Goal: Task Accomplishment & Management: Complete application form

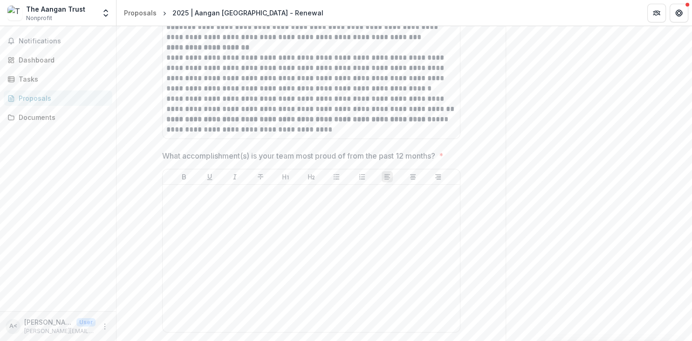
scroll to position [4340, 0]
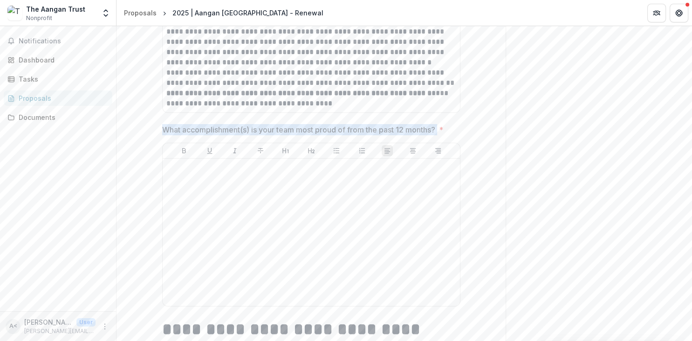
drag, startPoint x: 163, startPoint y: 117, endPoint x: 443, endPoint y: 118, distance: 279.8
click at [443, 124] on span "What accomplishment(s) is your team most proud of from the past 12 months? *" at bounding box center [308, 129] width 293 height 11
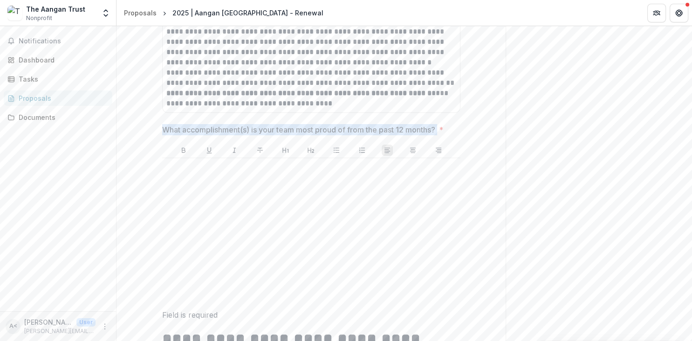
drag, startPoint x: 443, startPoint y: 117, endPoint x: 164, endPoint y: 119, distance: 278.9
click at [164, 124] on span "What accomplishment(s) is your team most proud of from the past 12 months? *" at bounding box center [308, 129] width 293 height 11
drag, startPoint x: 162, startPoint y: 115, endPoint x: 445, endPoint y: 122, distance: 283.1
copy p "What accomplishment(s) is your team most proud of from the past 12 months?"
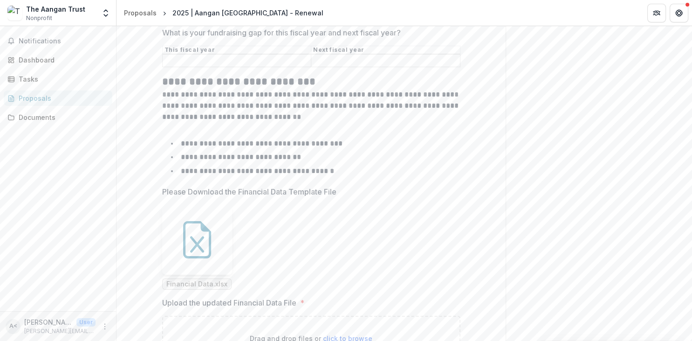
scroll to position [5648, 0]
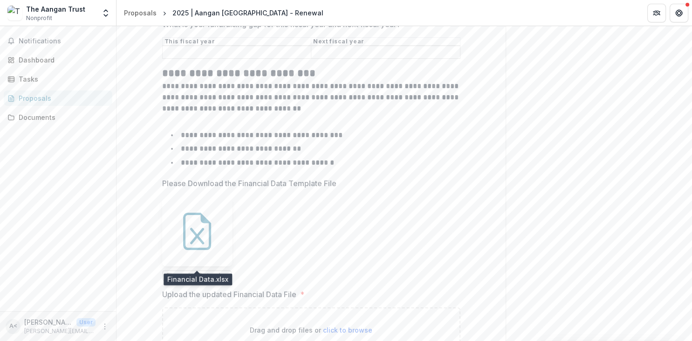
click at [194, 272] on span "Financial Data.xlsx" at bounding box center [196, 276] width 61 height 8
click at [205, 272] on span "Financial Data.xlsx" at bounding box center [196, 276] width 61 height 8
click at [199, 228] on icon at bounding box center [197, 236] width 14 height 16
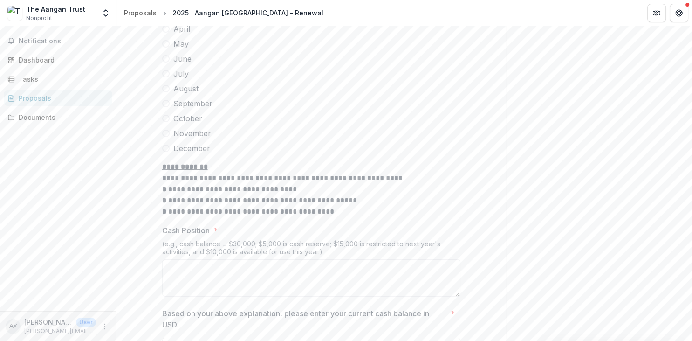
scroll to position [5285, 0]
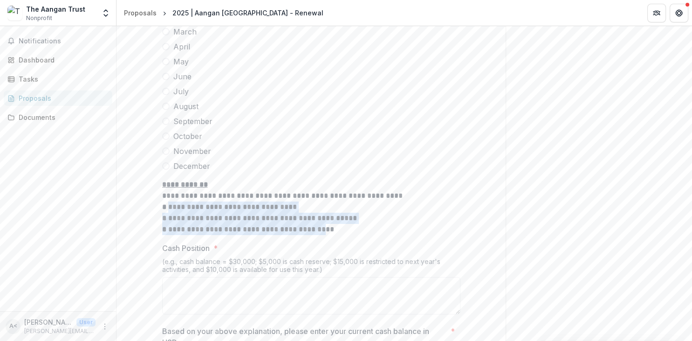
drag, startPoint x: 169, startPoint y: 199, endPoint x: 308, endPoint y: 227, distance: 142.3
click at [308, 227] on div "**********" at bounding box center [311, 207] width 298 height 56
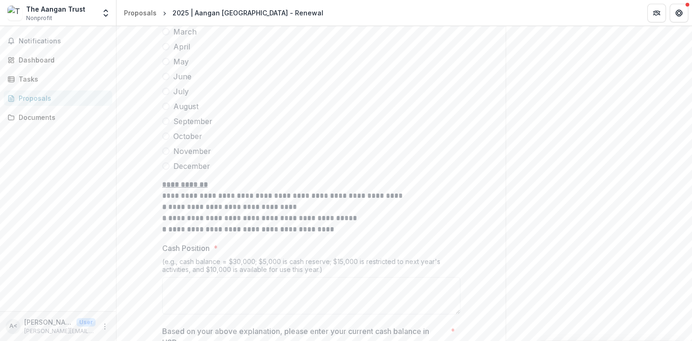
click at [336, 145] on label "November" at bounding box center [311, 150] width 298 height 11
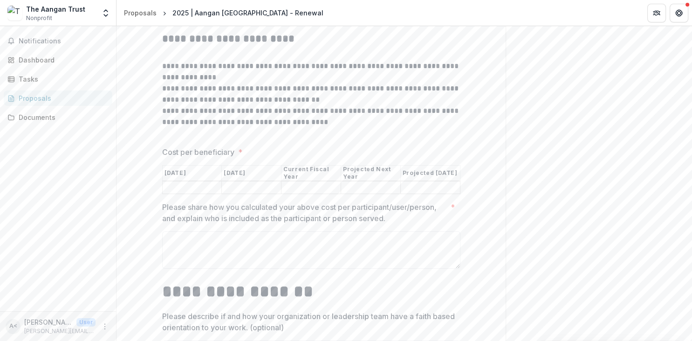
scroll to position [5993, 0]
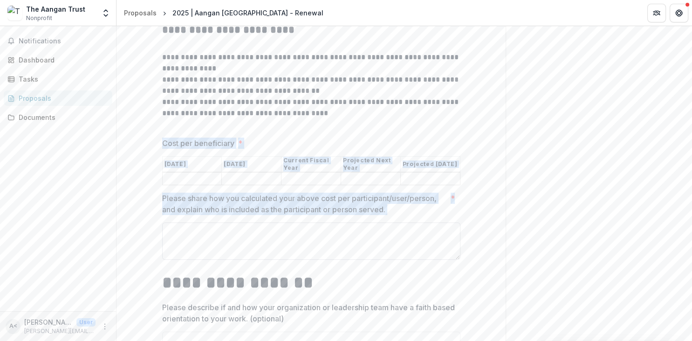
drag, startPoint x: 159, startPoint y: 124, endPoint x: 242, endPoint y: 236, distance: 139.0
copy div "Cost per beneficiary * [DATE] [DATE] Current Fiscal Year Projected Next Year Pr…"
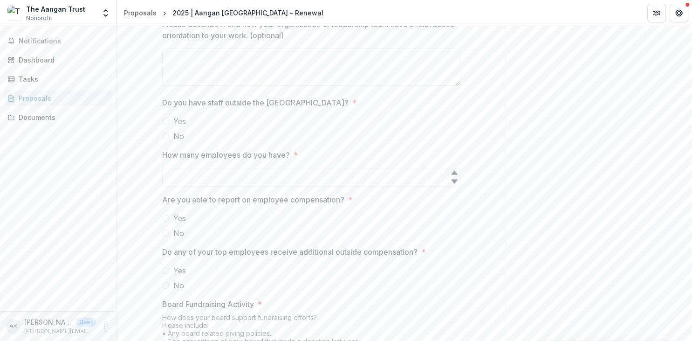
scroll to position [6285, 0]
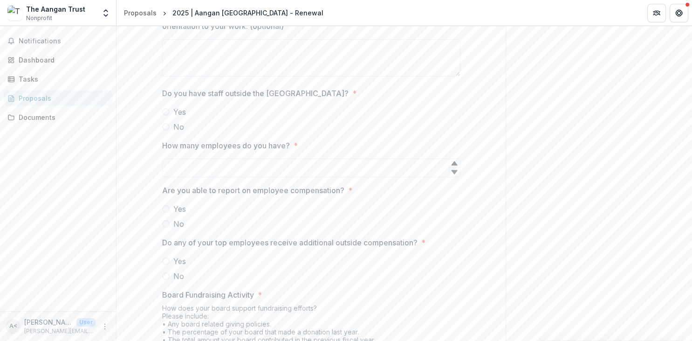
click at [167, 108] on span at bounding box center [165, 111] width 7 height 7
click at [457, 170] on icon at bounding box center [454, 172] width 6 height 4
click at [199, 159] on input "**" at bounding box center [311, 168] width 298 height 19
type input "*"
drag, startPoint x: 346, startPoint y: 178, endPoint x: 290, endPoint y: 178, distance: 55.0
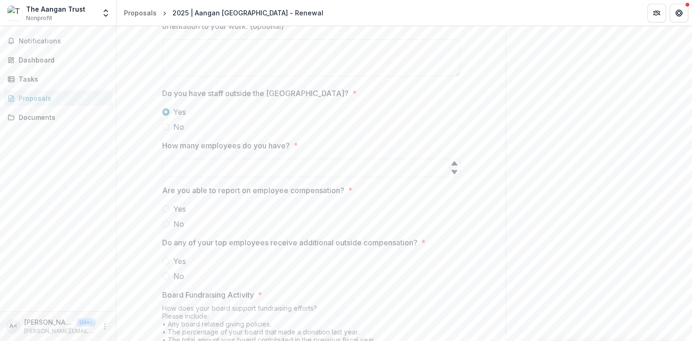
click at [290, 185] on span "Are you able to report on employee compensation? *" at bounding box center [308, 190] width 293 height 11
click at [254, 204] on div "Yes No" at bounding box center [311, 216] width 298 height 26
click at [166, 205] on span at bounding box center [165, 208] width 7 height 7
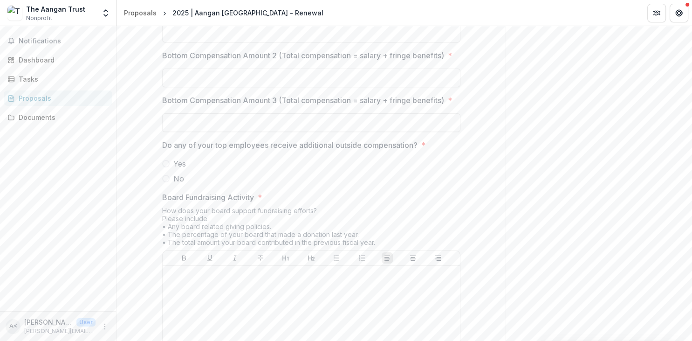
scroll to position [6660, 0]
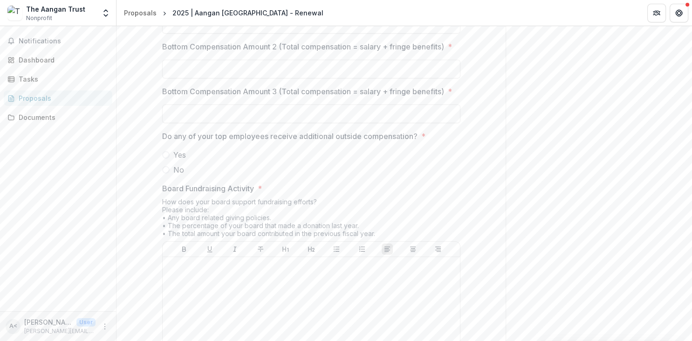
click at [167, 168] on span at bounding box center [165, 169] width 7 height 7
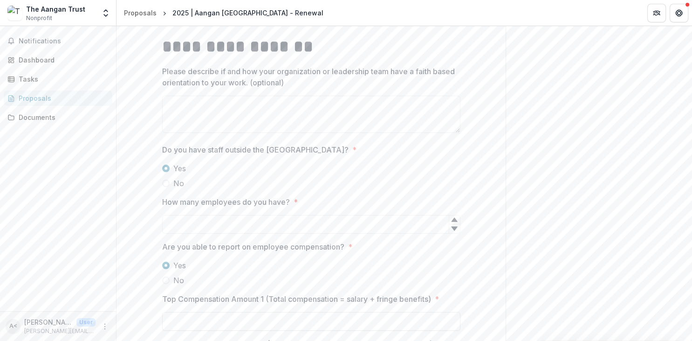
scroll to position [6220, 0]
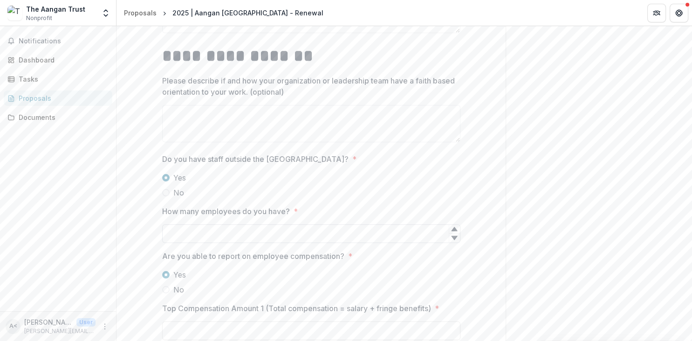
click at [203, 224] on input "How many employees do you have? *" at bounding box center [311, 233] width 298 height 19
type input "**"
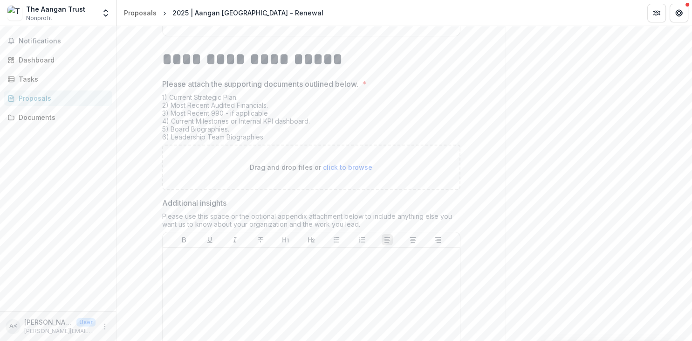
scroll to position [6973, 0]
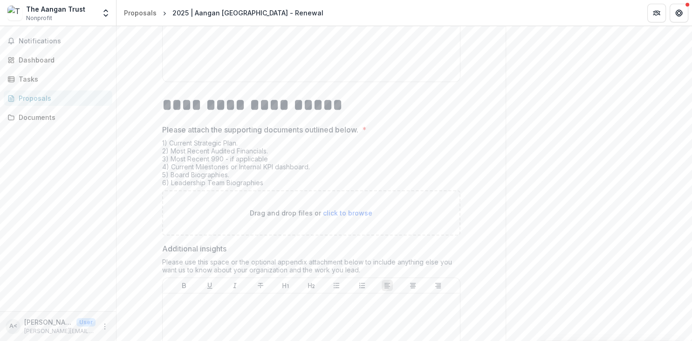
click at [226, 146] on div "1) Current Strategic Plan. 2) Most Recent Audited Financials. 3) Most Recent 99…" at bounding box center [311, 164] width 298 height 51
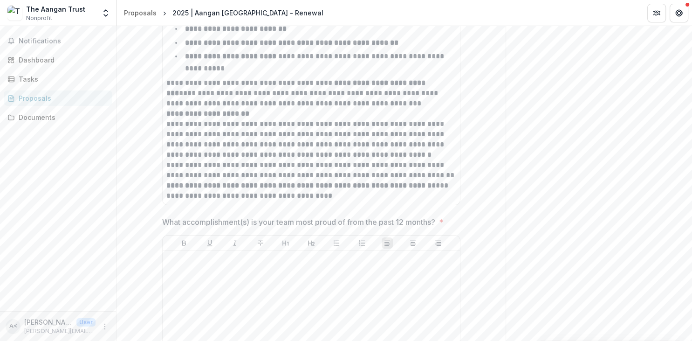
scroll to position [4275, 0]
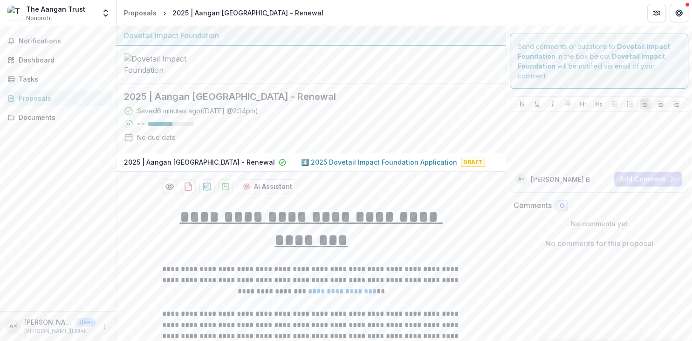
drag, startPoint x: 690, startPoint y: 31, endPoint x: 691, endPoint y: 41, distance: 9.5
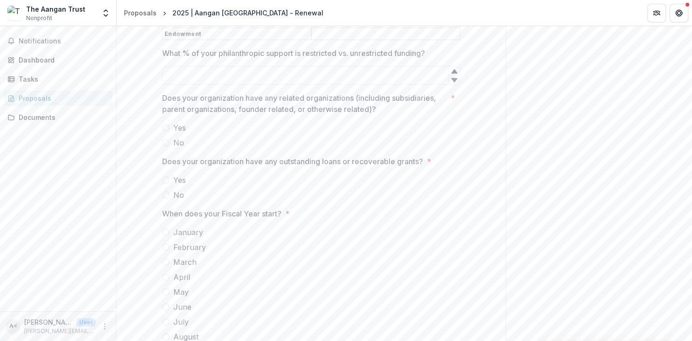
scroll to position [5276, 0]
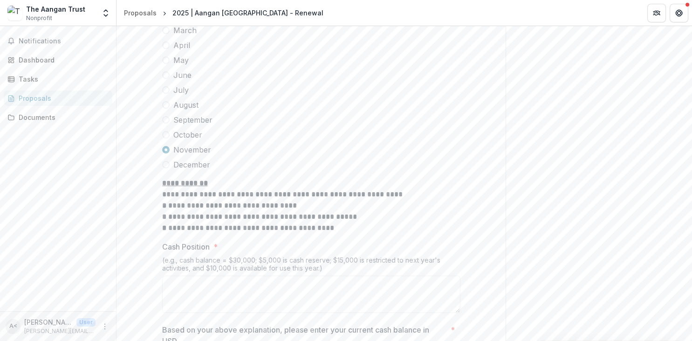
click at [166, 41] on span at bounding box center [165, 44] width 7 height 7
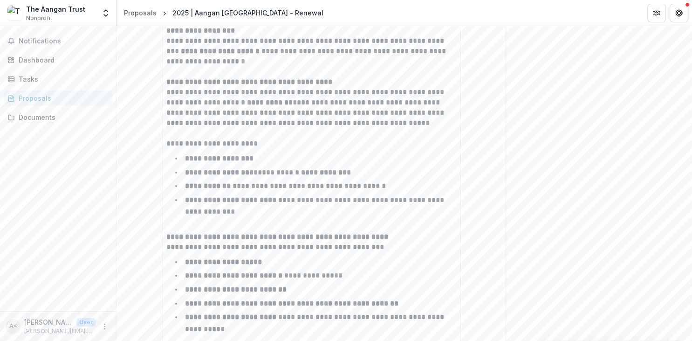
scroll to position [3755, 0]
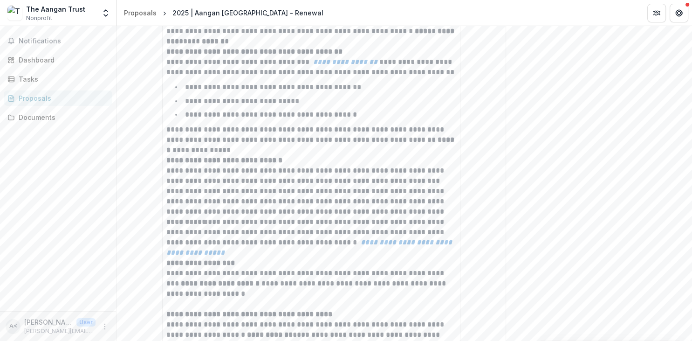
click at [582, 162] on div "Send comments or questions to Dovetail Impact Foundation in the box below. Dove…" at bounding box center [599, 61] width 187 height 7581
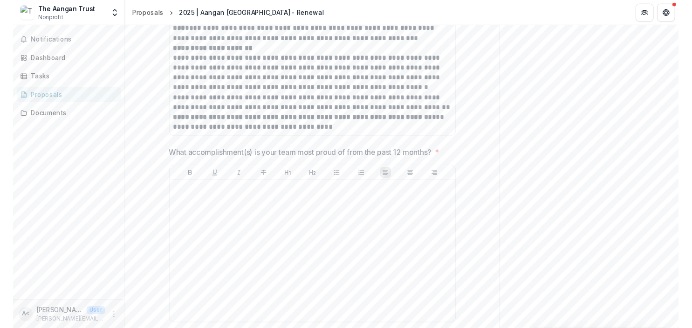
scroll to position [4330, 0]
